Goal: Transaction & Acquisition: Purchase product/service

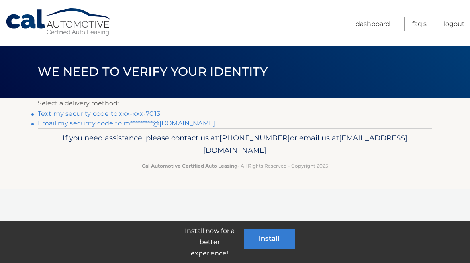
click at [47, 110] on link "Text my security code to xxx-xxx-7013" at bounding box center [99, 114] width 122 height 8
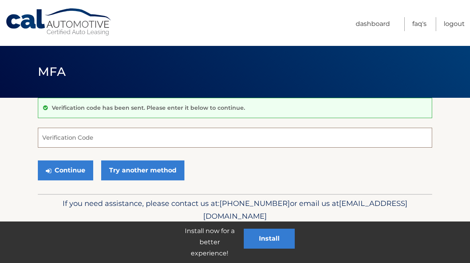
click at [43, 146] on input "Verification Code" at bounding box center [235, 138] width 395 height 20
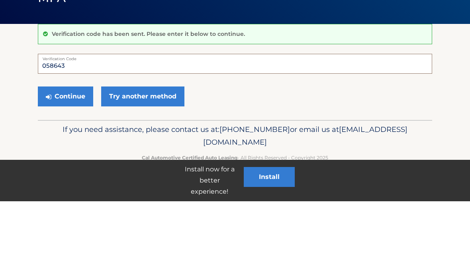
type input "058643"
click at [76, 160] on button "Continue" at bounding box center [65, 170] width 55 height 20
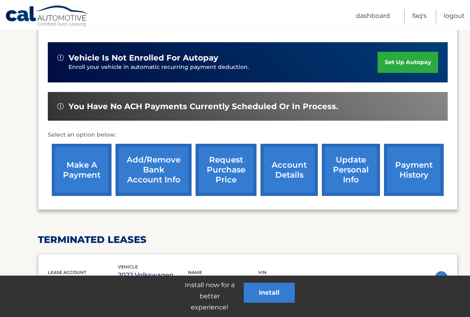
scroll to position [202, 0]
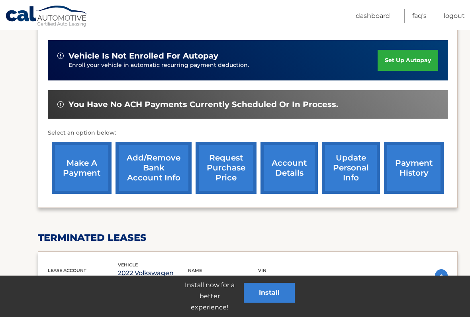
click at [86, 155] on link "make a payment" at bounding box center [82, 168] width 60 height 52
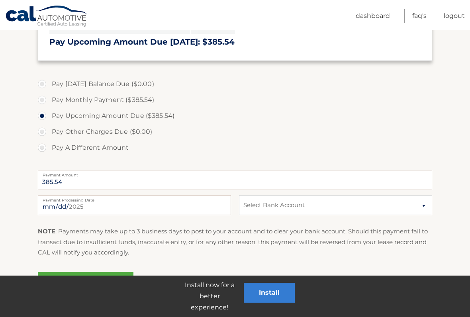
scroll to position [200, 0]
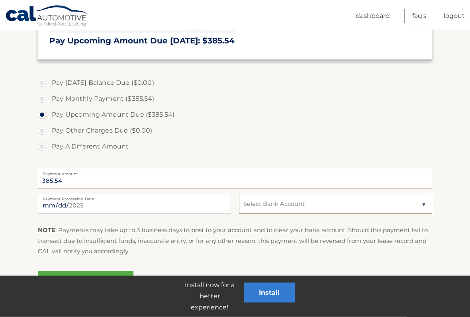
click at [428, 208] on select "Select Bank Account Checking BANK OF AMERICA, N.A. *****4196 Checking BANK OF A…" at bounding box center [335, 205] width 193 height 20
select select "MWM0N2U3NzktMDgwYy00NGU2LWFmMjktMWJhNTQyZWNiYWIx"
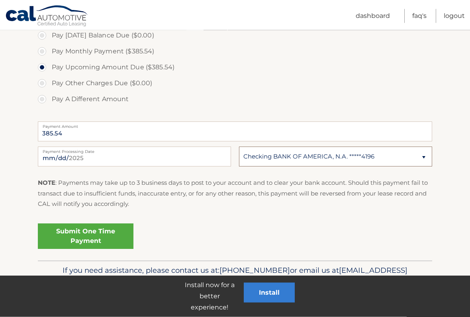
scroll to position [248, 0]
click at [69, 238] on link "Submit One Time Payment" at bounding box center [86, 237] width 96 height 26
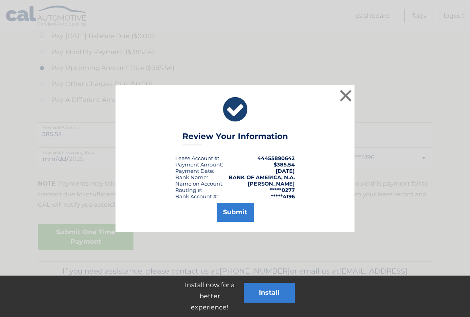
click at [229, 212] on button "Submit" at bounding box center [235, 212] width 37 height 19
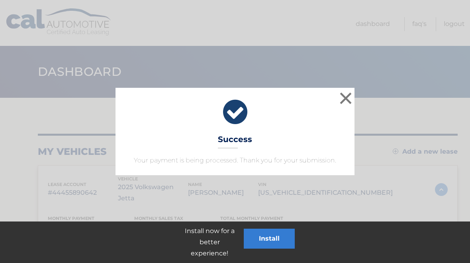
click at [353, 103] on button "×" at bounding box center [346, 98] width 16 height 16
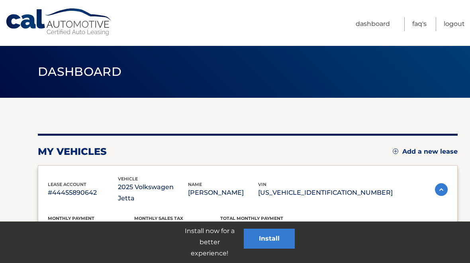
click at [459, 25] on link "Logout" at bounding box center [454, 24] width 21 height 14
